Goal: Transaction & Acquisition: Book appointment/travel/reservation

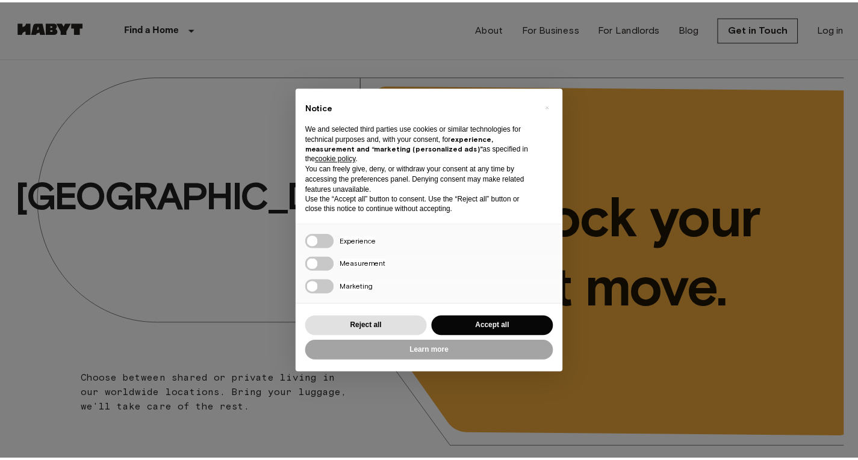
scroll to position [297, 0]
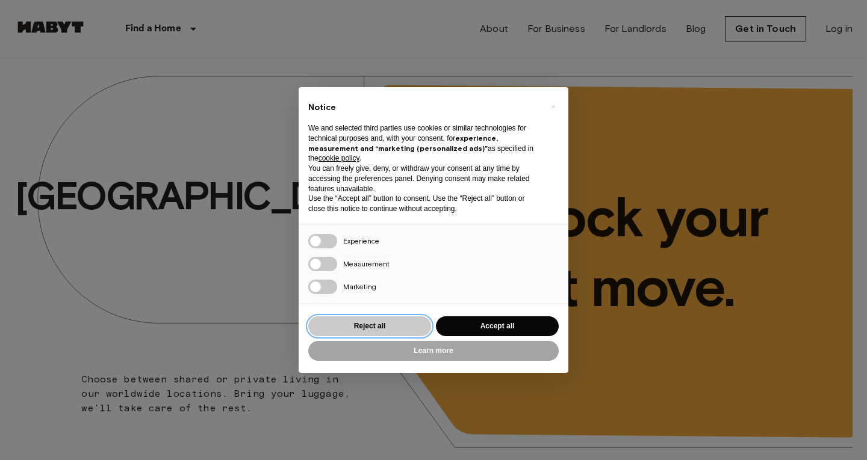
click at [376, 326] on button "Reject all" at bounding box center [369, 327] width 123 height 20
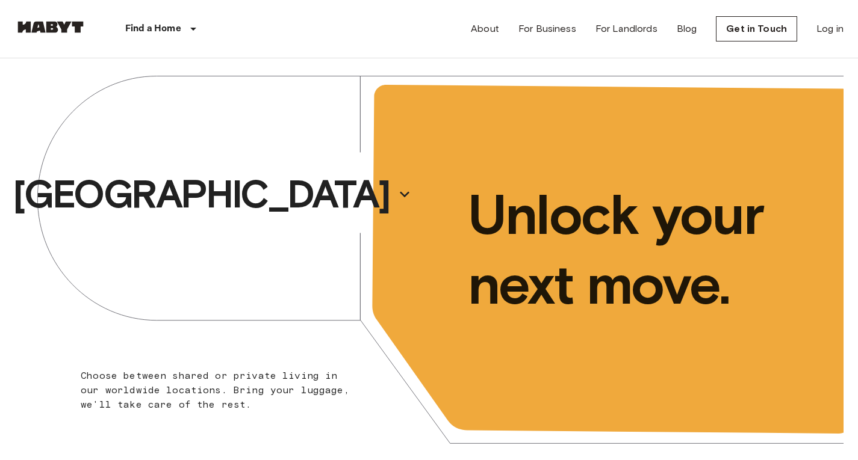
scroll to position [0, 0]
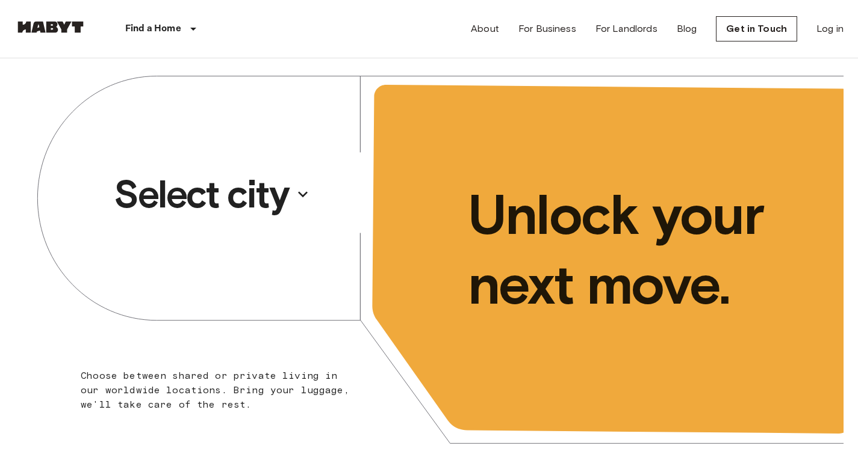
click at [276, 200] on p "Select city" at bounding box center [201, 194] width 175 height 48
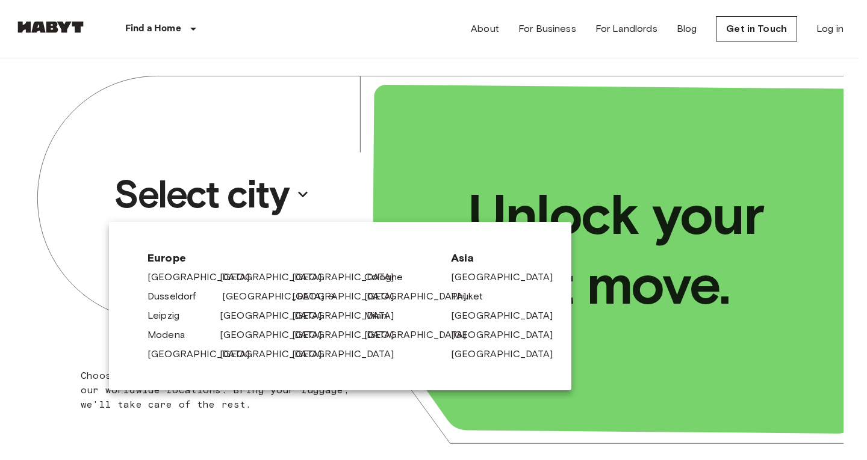
click at [230, 295] on link "[GEOGRAPHIC_DATA]" at bounding box center [279, 296] width 114 height 14
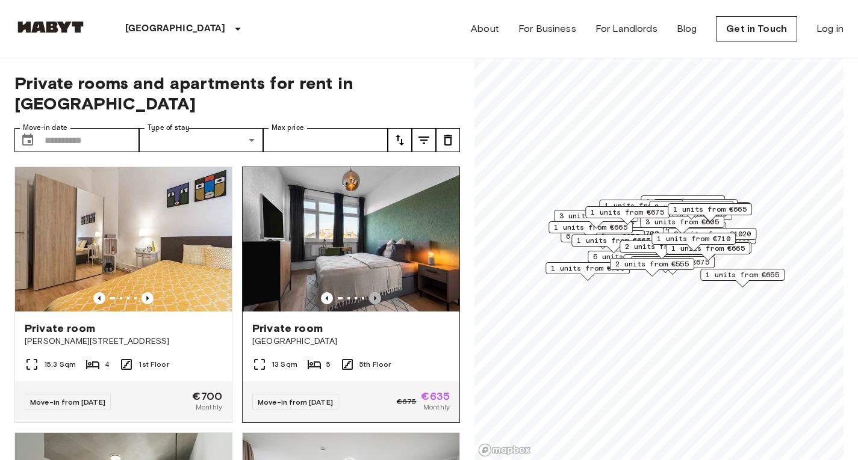
click at [374, 296] on icon "Previous image" at bounding box center [375, 298] width 2 height 5
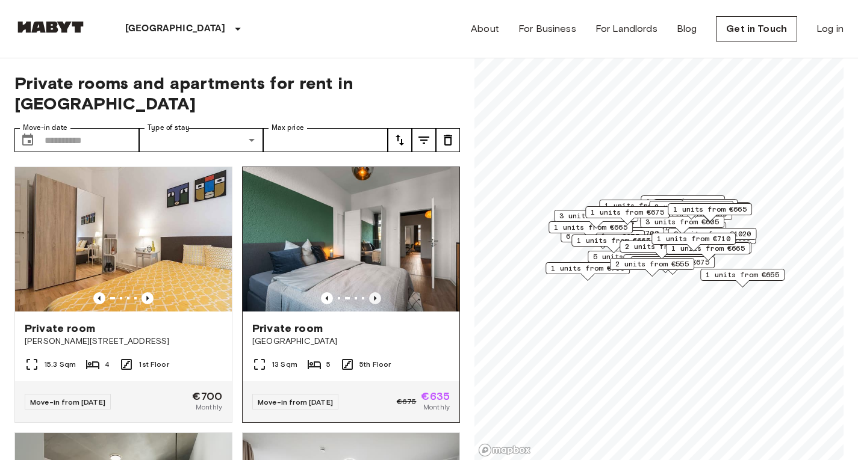
click at [374, 296] on icon "Previous image" at bounding box center [375, 298] width 2 height 5
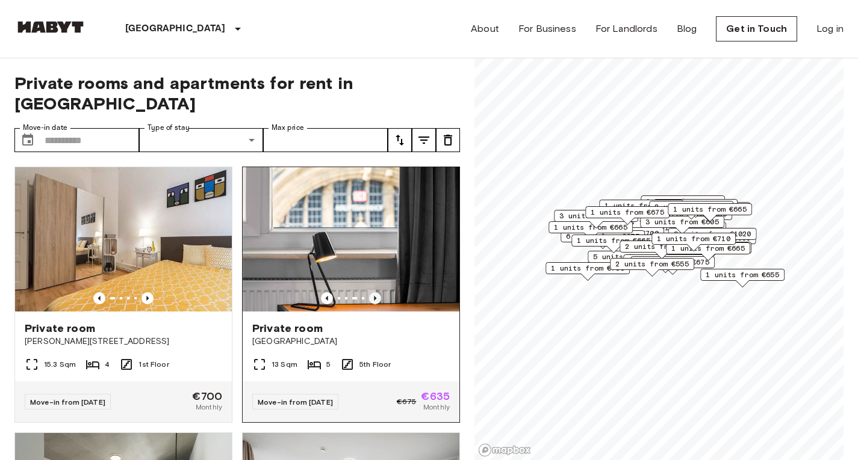
click at [374, 296] on icon "Previous image" at bounding box center [375, 298] width 2 height 5
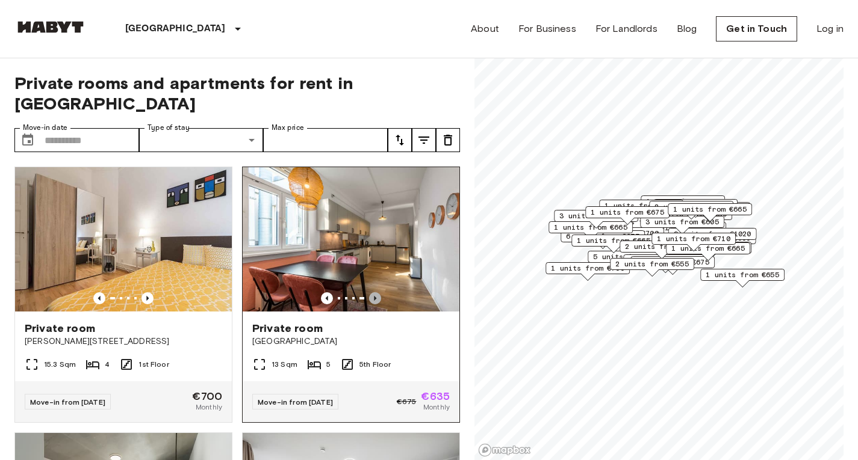
click at [374, 296] on icon "Previous image" at bounding box center [375, 298] width 2 height 5
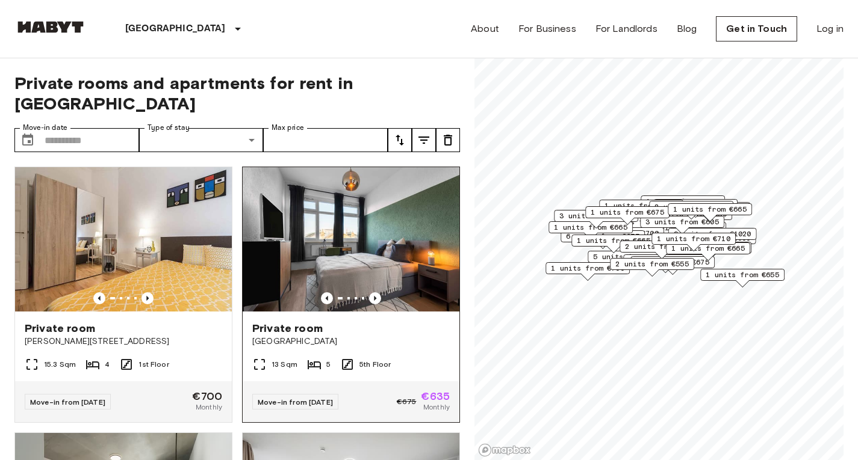
click at [376, 238] on img at bounding box center [351, 239] width 217 height 144
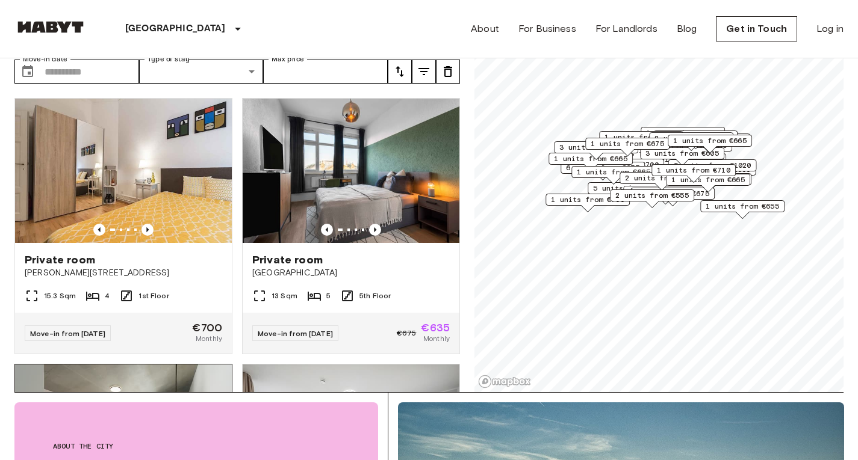
scroll to position [68, 0]
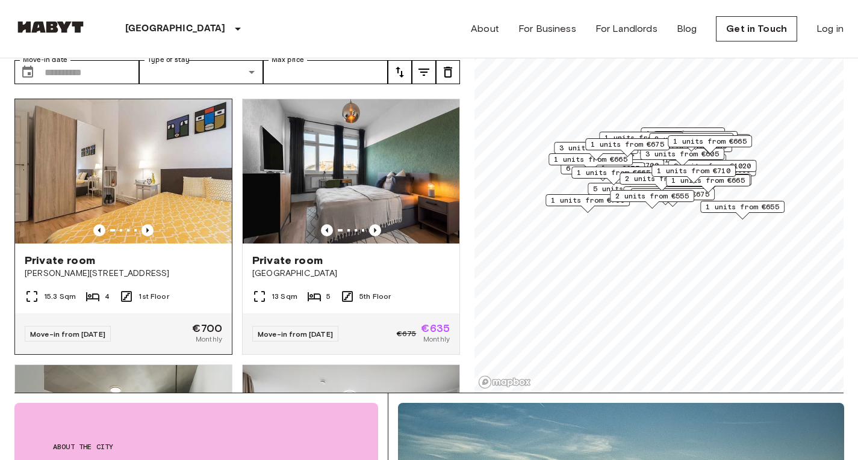
click at [166, 181] on img at bounding box center [123, 171] width 217 height 144
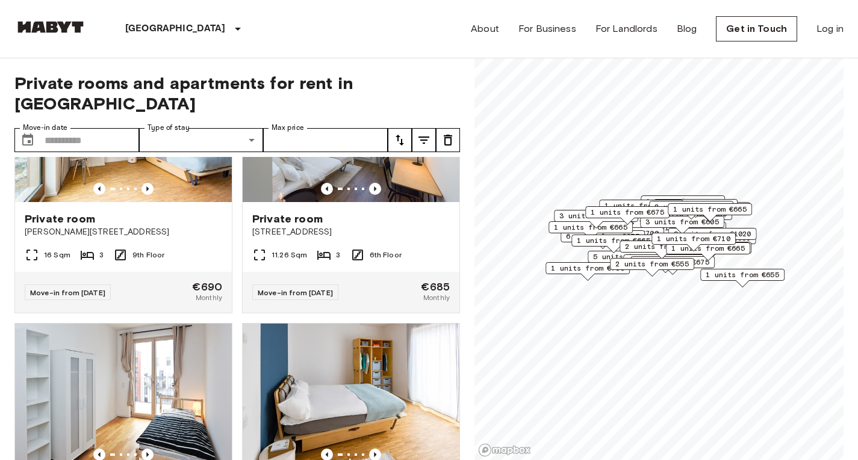
scroll to position [3302, 0]
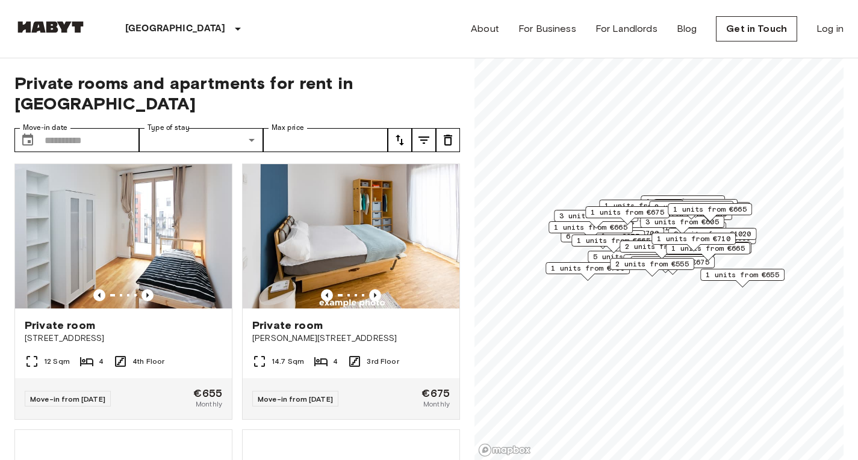
scroll to position [3472, 0]
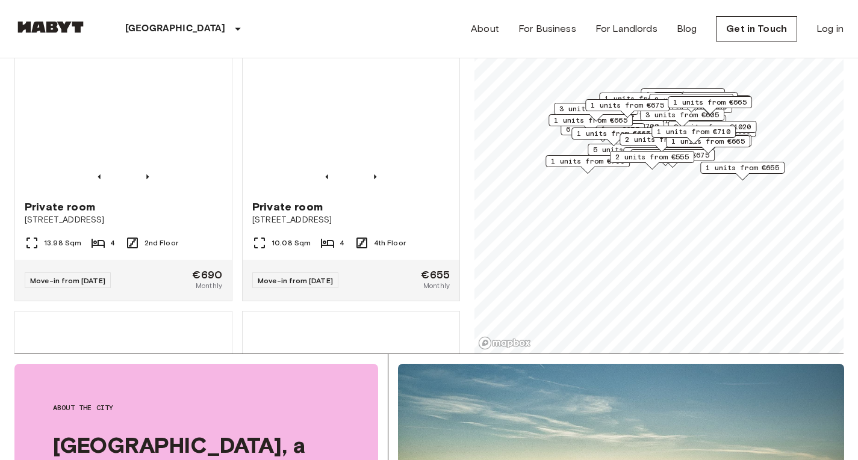
scroll to position [4288, 0]
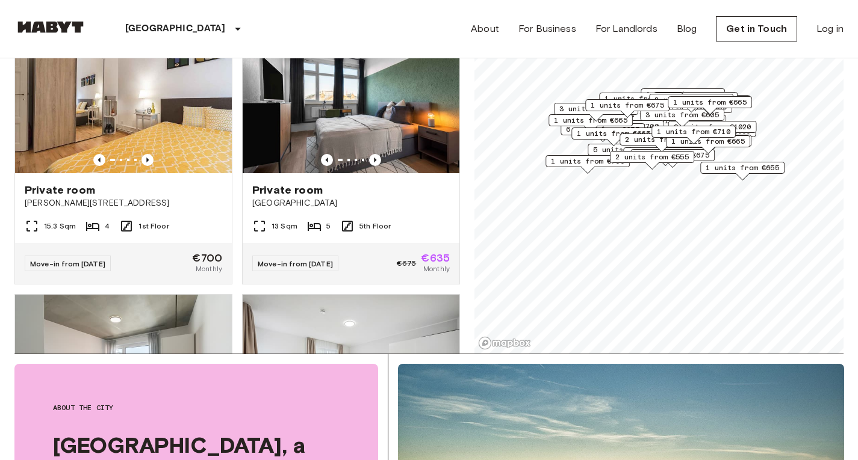
scroll to position [0, 0]
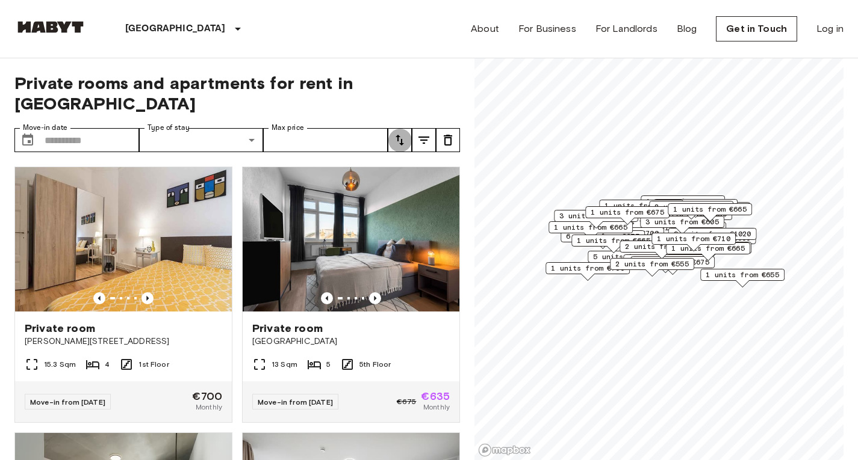
click at [401, 135] on icon "tune" at bounding box center [399, 140] width 8 height 11
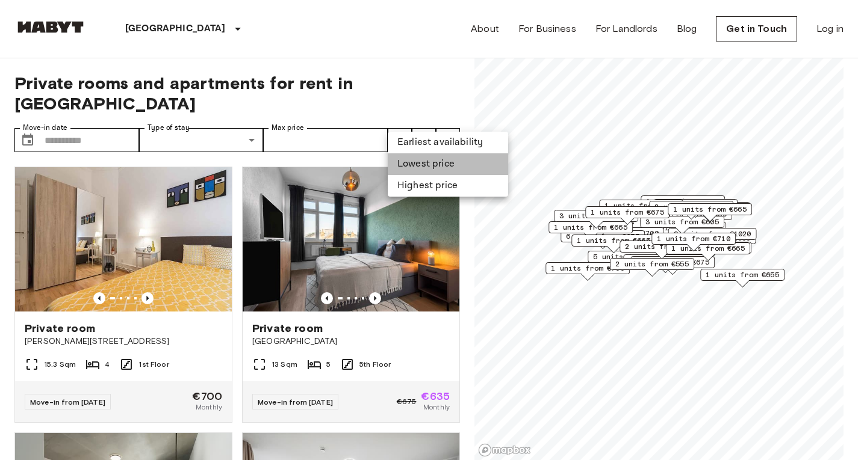
click at [418, 167] on li "Lowest price" at bounding box center [448, 164] width 120 height 22
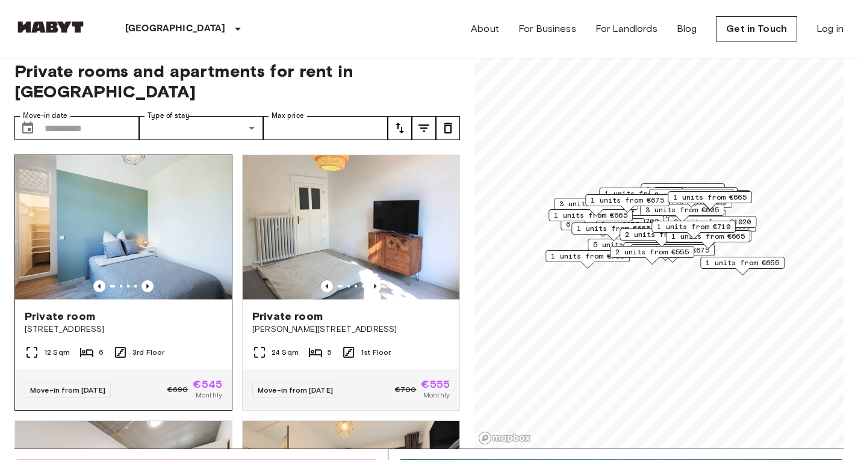
click at [163, 234] on img at bounding box center [123, 227] width 217 height 144
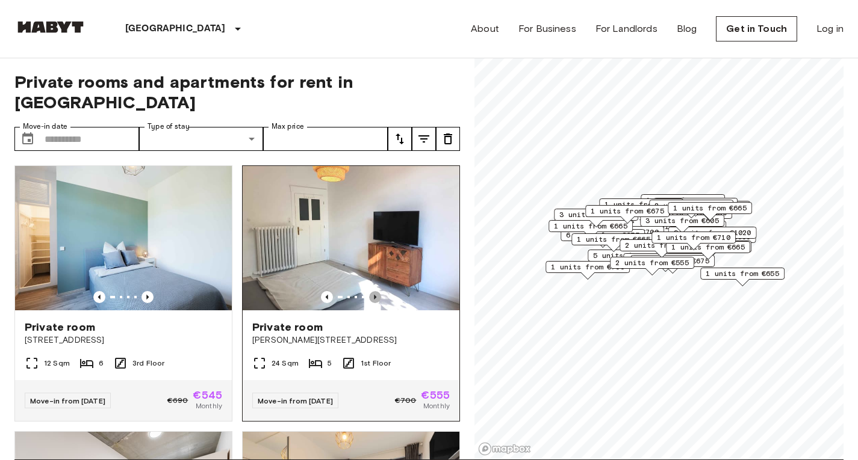
click at [371, 291] on icon "Previous image" at bounding box center [375, 297] width 12 height 12
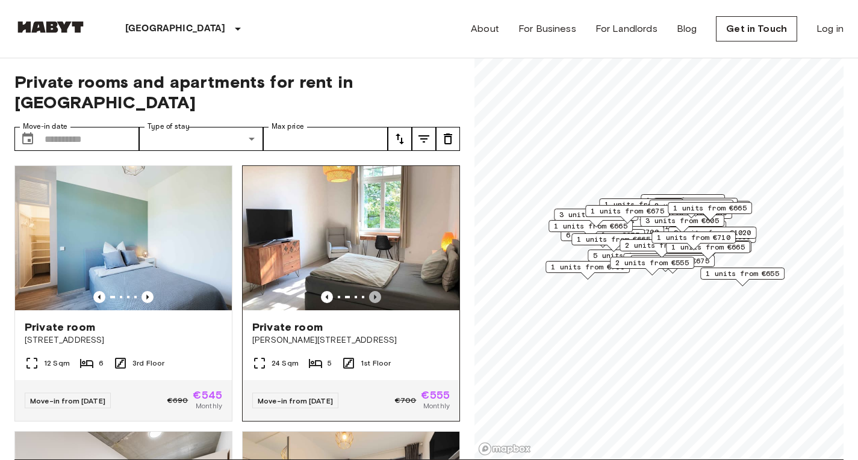
click at [371, 291] on icon "Previous image" at bounding box center [375, 297] width 12 height 12
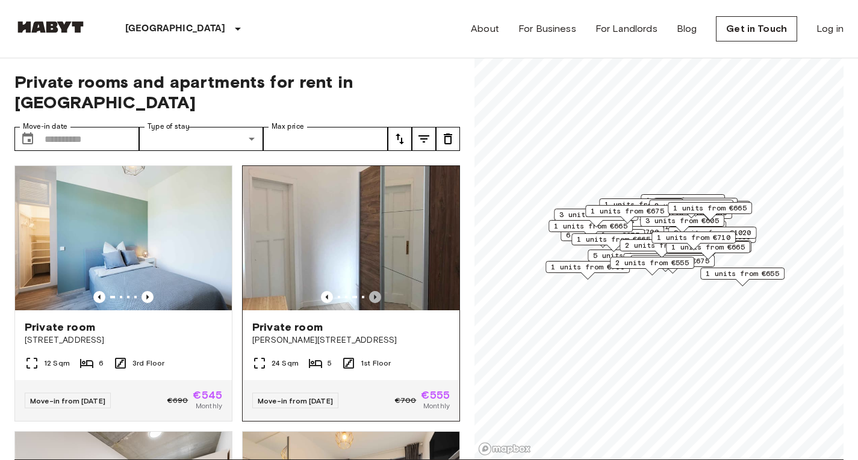
click at [371, 291] on icon "Previous image" at bounding box center [375, 297] width 12 height 12
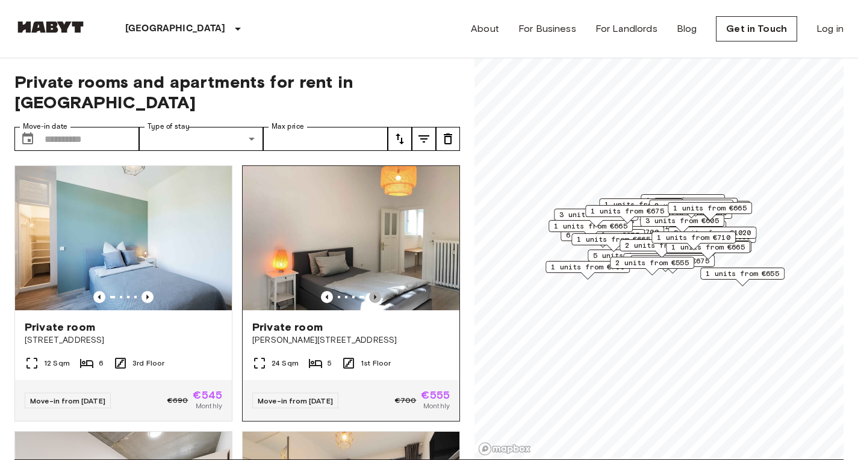
click at [371, 291] on icon "Previous image" at bounding box center [375, 297] width 12 height 12
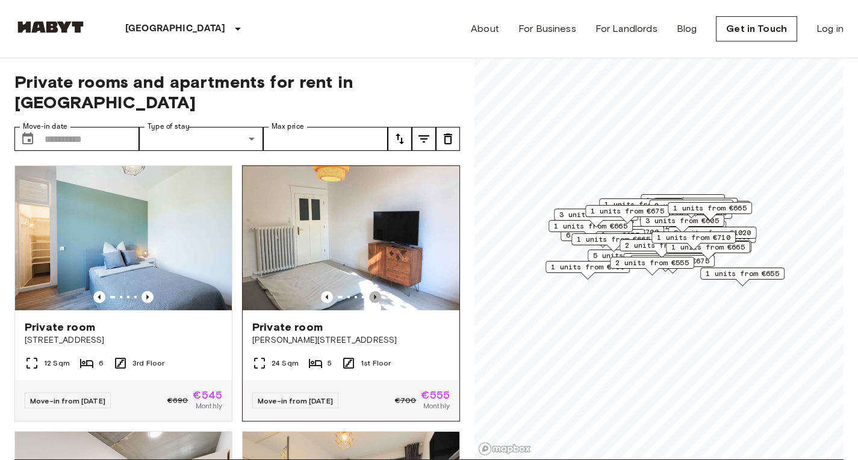
click at [371, 291] on icon "Previous image" at bounding box center [375, 297] width 12 height 12
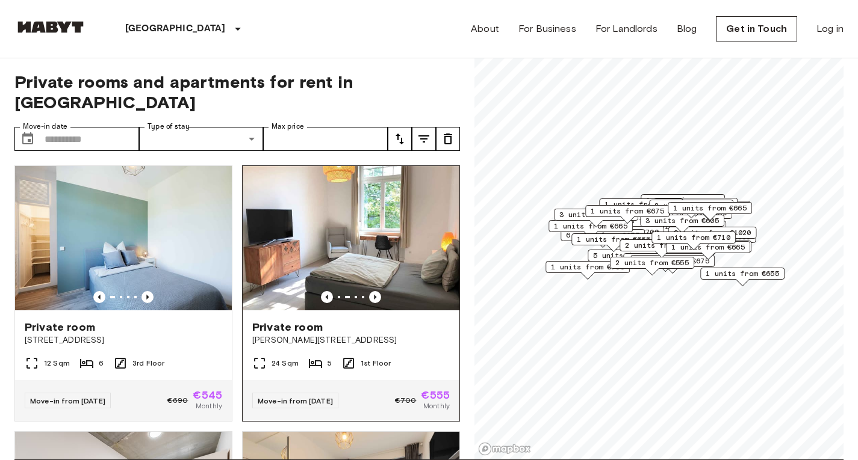
click at [333, 335] on span "[PERSON_NAME][STREET_ADDRESS]" at bounding box center [350, 341] width 197 height 12
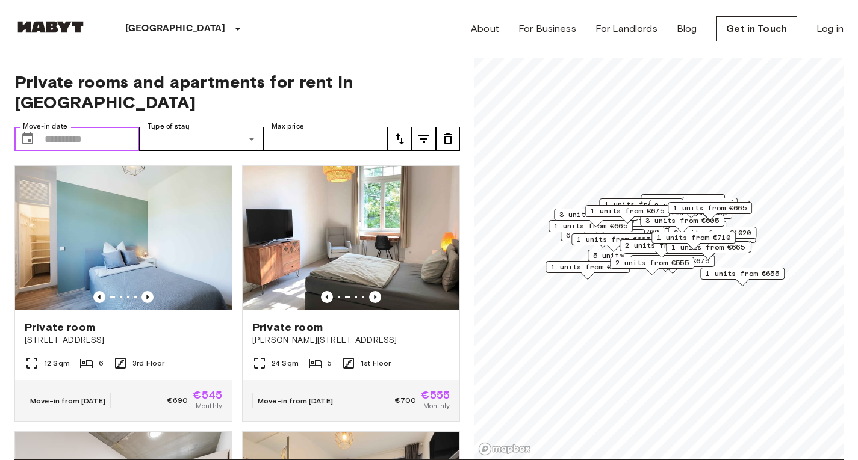
click at [87, 127] on input "Move-in date" at bounding box center [92, 139] width 94 height 24
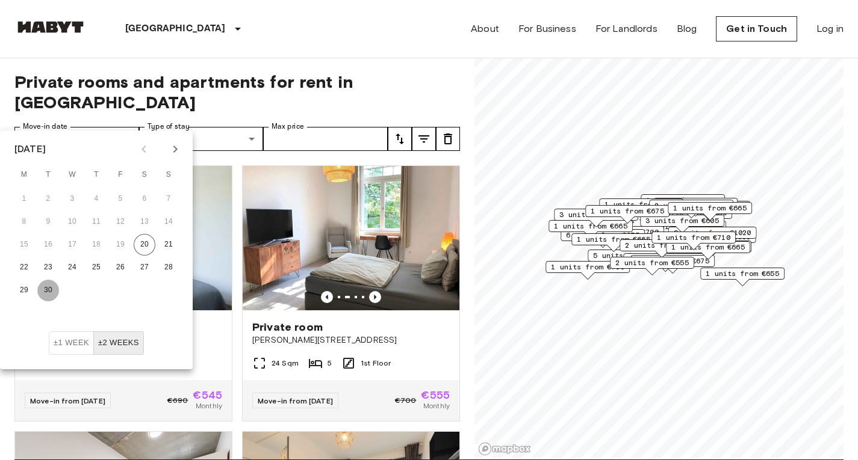
click at [49, 290] on button "30" at bounding box center [48, 291] width 22 height 22
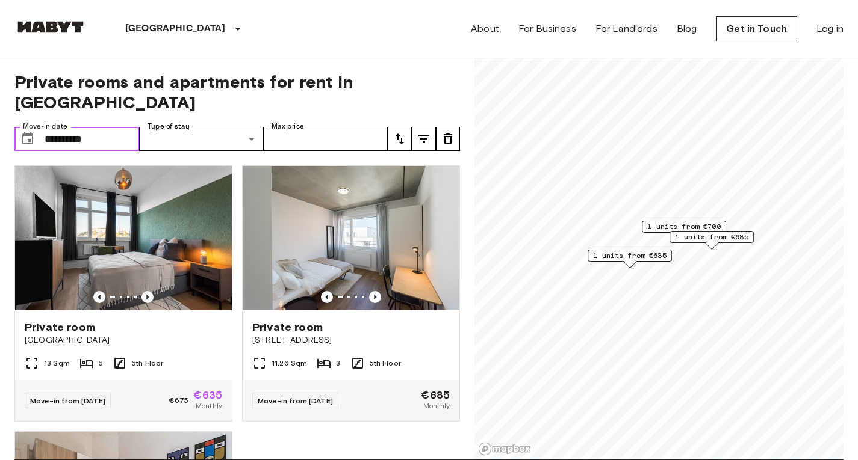
click at [113, 127] on input "**********" at bounding box center [92, 139] width 94 height 24
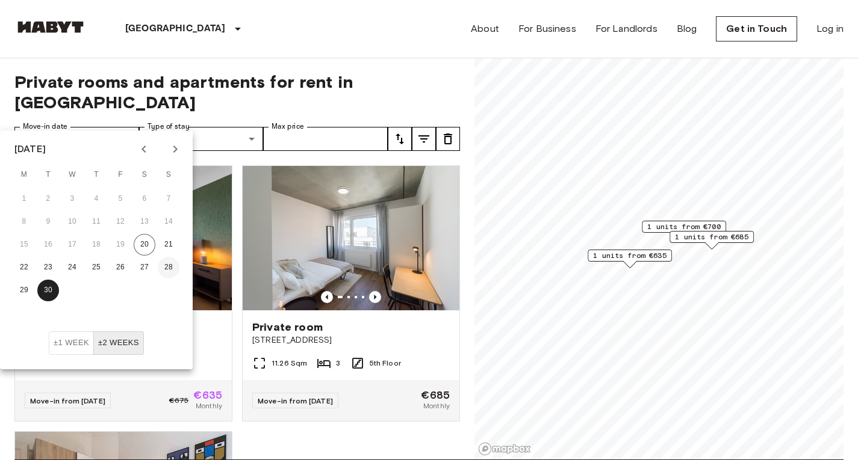
click at [166, 268] on button "28" at bounding box center [169, 268] width 22 height 22
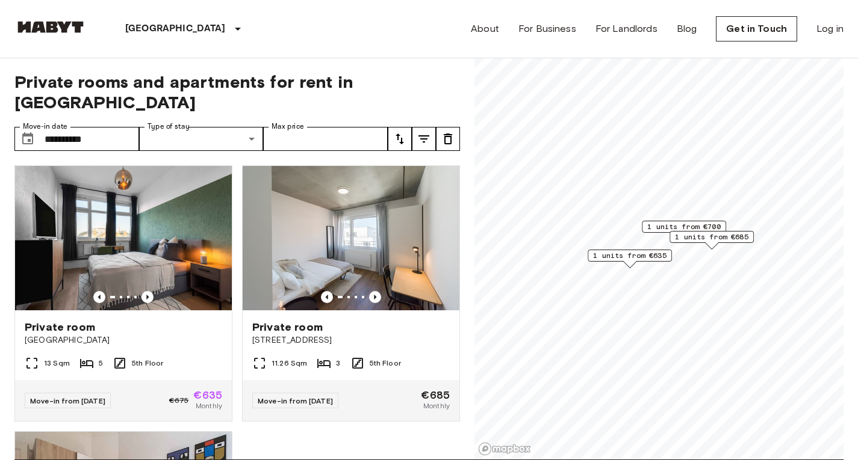
click at [394, 132] on icon "tune" at bounding box center [399, 139] width 14 height 14
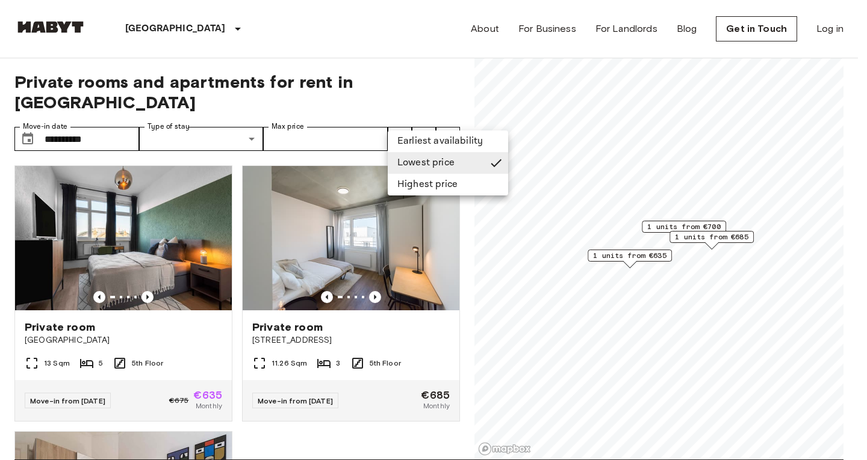
click at [426, 167] on li "Lowest price" at bounding box center [448, 163] width 120 height 22
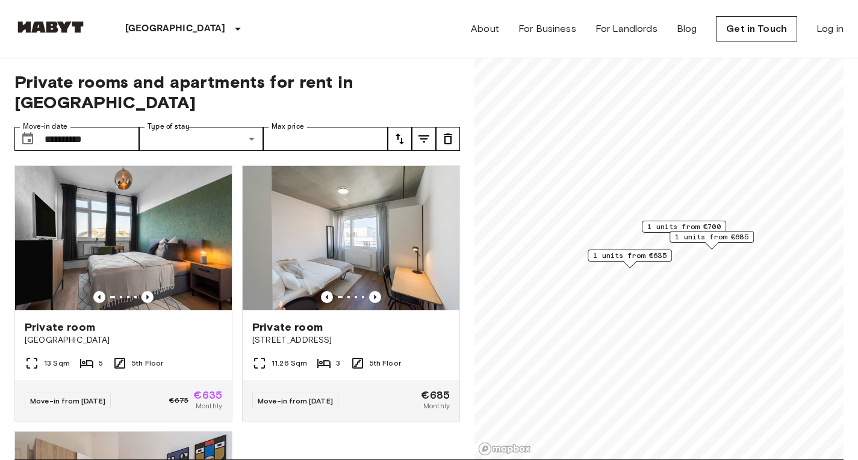
click at [5, 341] on div "Private room Am Hauptbahnhof 8 13 Sqm 5 5th Floor Move-in from 24 Sep 25 €675 €…" at bounding box center [119, 289] width 228 height 266
click at [115, 127] on input "**********" at bounding box center [92, 139] width 94 height 24
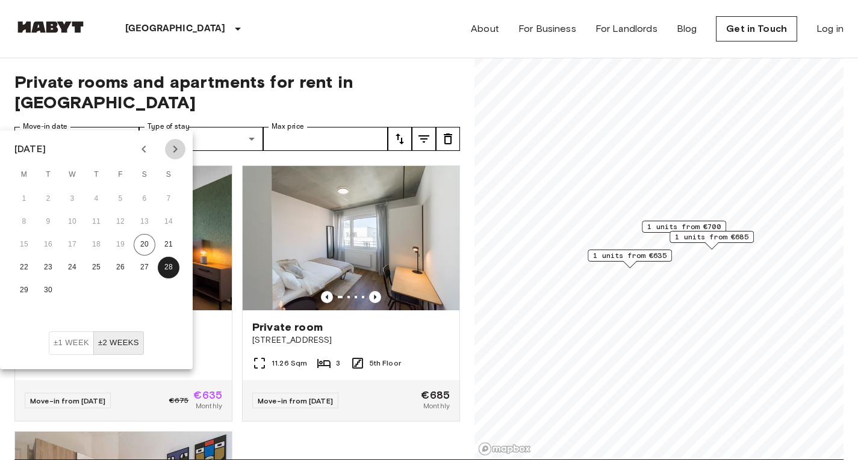
click at [174, 152] on icon "Next month" at bounding box center [175, 149] width 4 height 7
click at [143, 150] on icon "Previous month" at bounding box center [143, 149] width 4 height 7
click at [48, 291] on button "30" at bounding box center [48, 291] width 22 height 22
type input "**********"
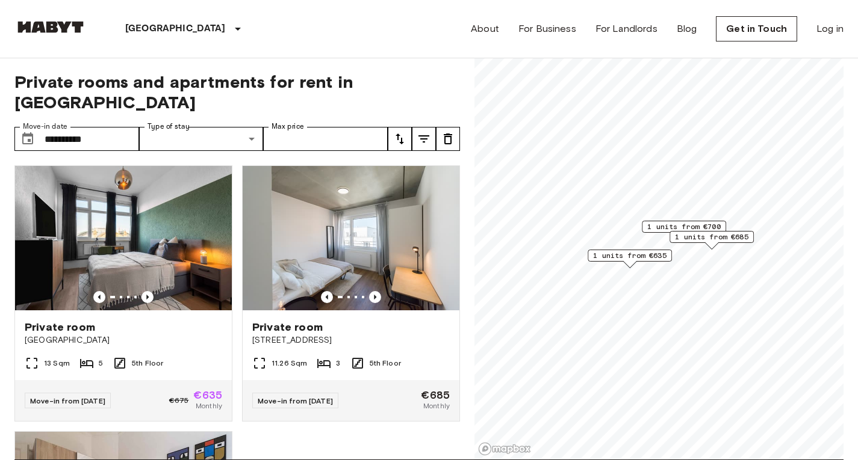
click at [439, 71] on div "**********" at bounding box center [236, 258] width 445 height 403
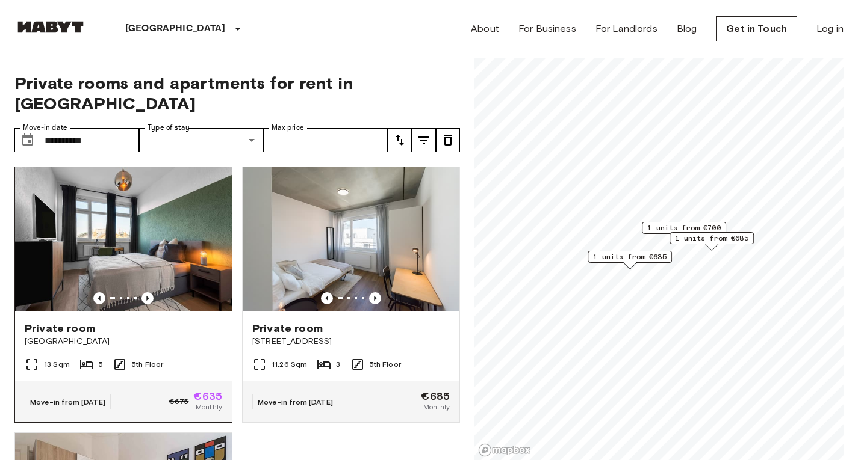
click at [177, 237] on img at bounding box center [123, 239] width 217 height 144
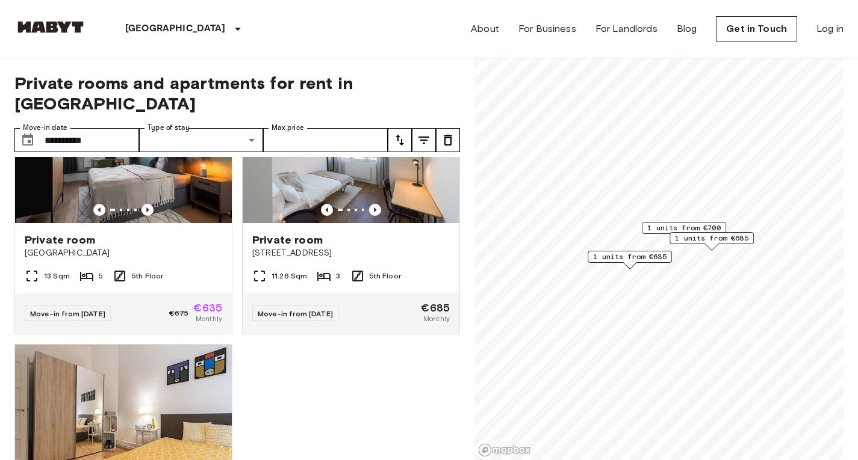
scroll to position [253, 0]
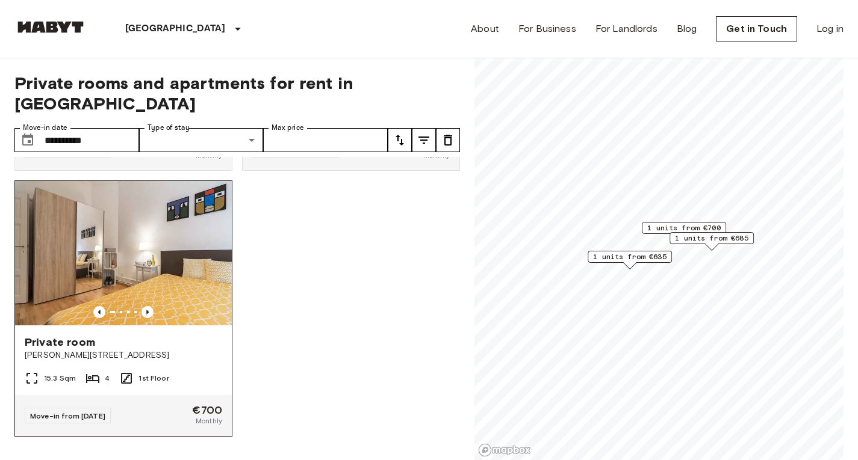
click at [181, 257] on img at bounding box center [123, 253] width 217 height 144
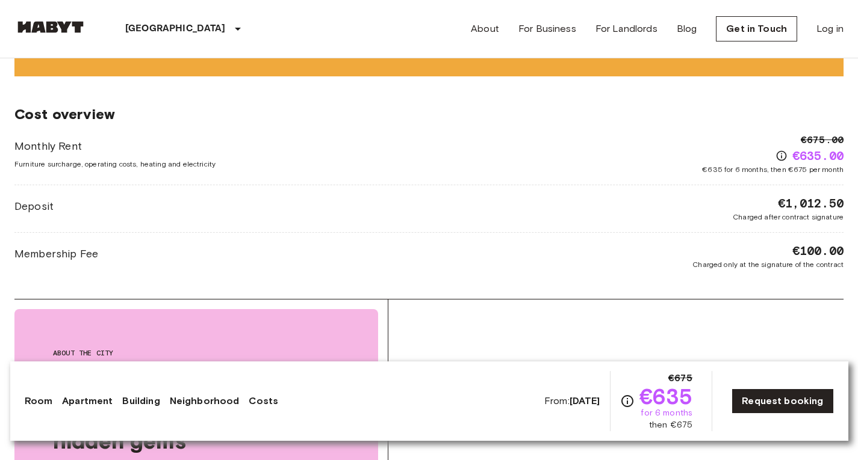
scroll to position [1340, 0]
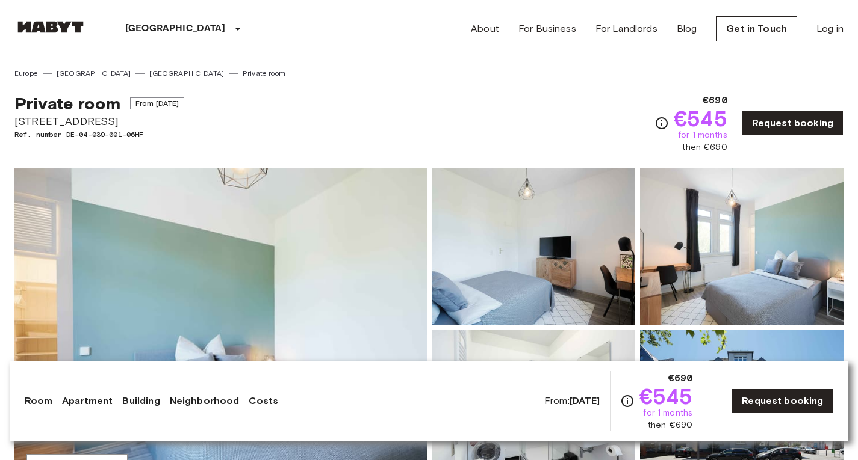
scroll to position [297, 0]
click at [766, 124] on link "Request booking" at bounding box center [792, 123] width 102 height 25
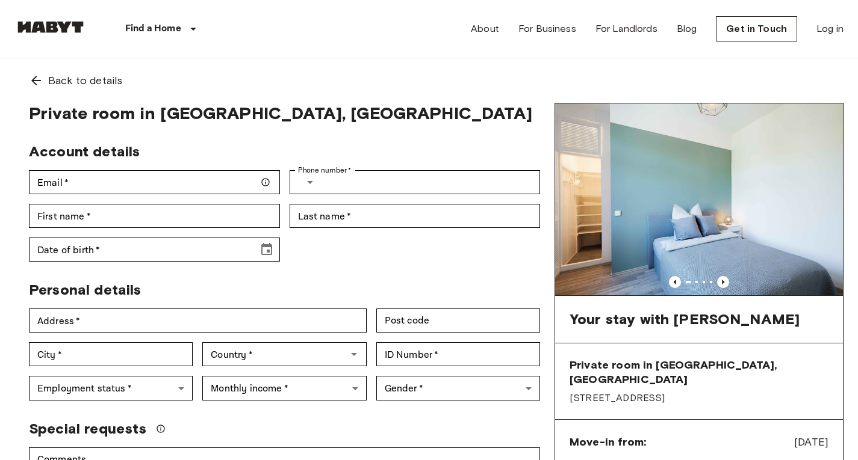
click at [384, 247] on div "Account details Email   * Email   * Phone number   * ​ Phone number   * First n…" at bounding box center [279, 197] width 521 height 129
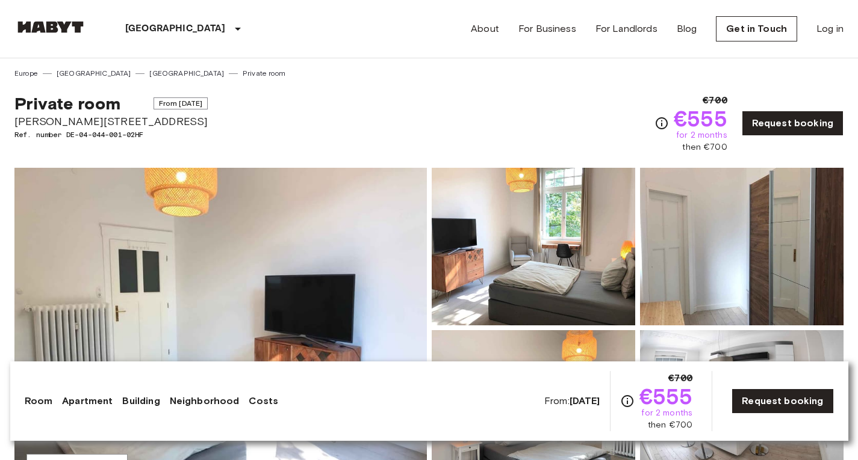
click at [120, 123] on span "[PERSON_NAME][STREET_ADDRESS]" at bounding box center [110, 122] width 193 height 16
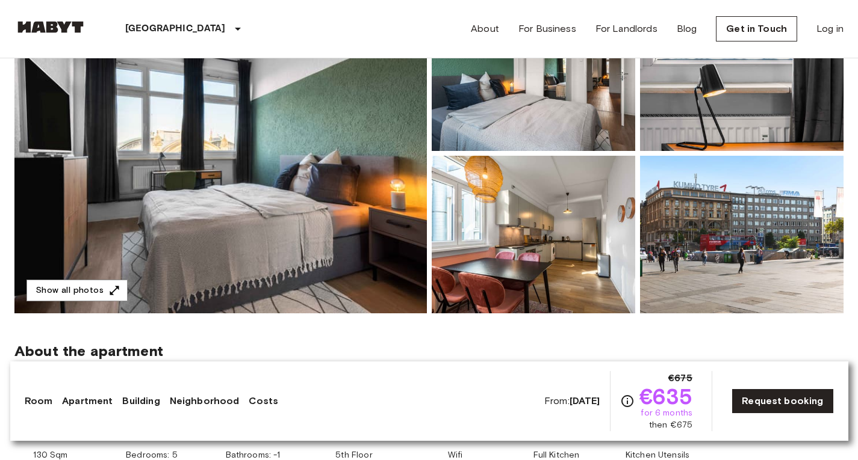
scroll to position [174, 0]
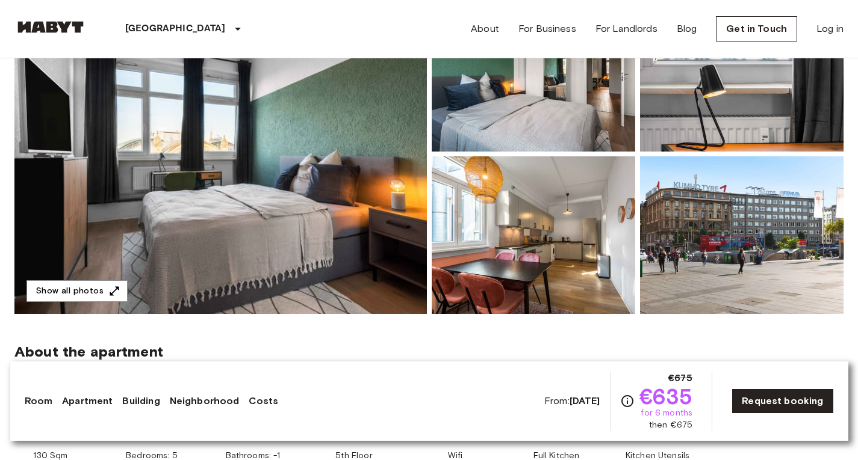
click at [314, 232] on img at bounding box center [220, 154] width 412 height 320
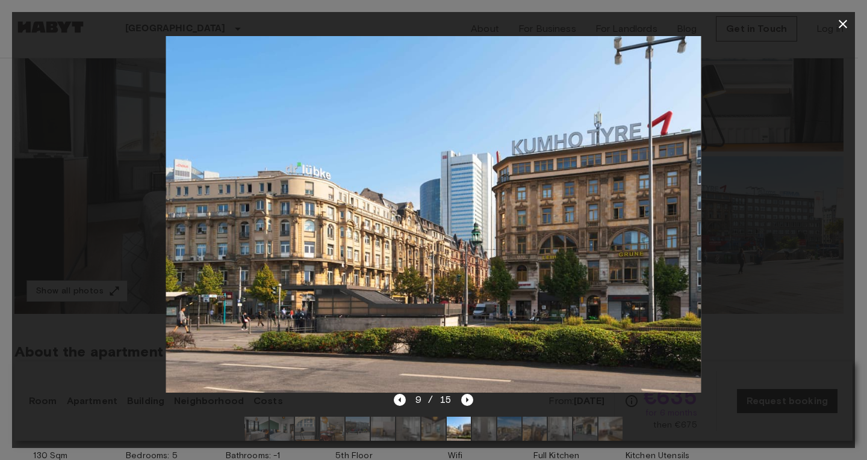
click at [847, 23] on icon "button" at bounding box center [842, 24] width 14 height 14
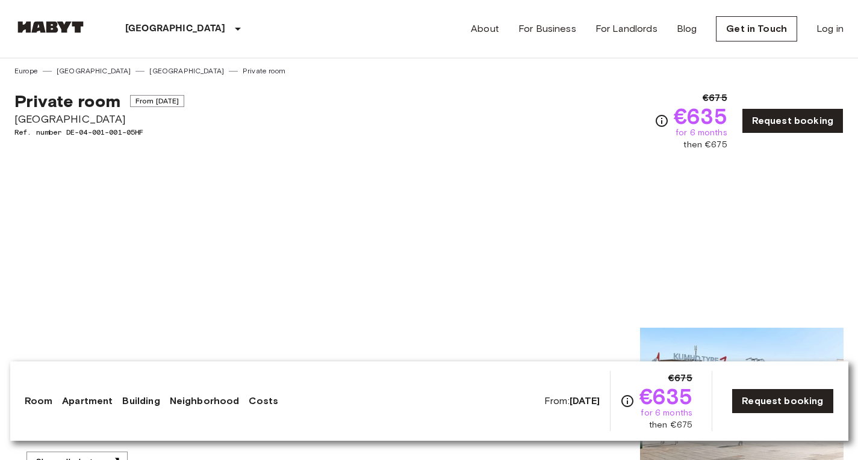
scroll to position [0, 0]
